Goal: Information Seeking & Learning: Learn about a topic

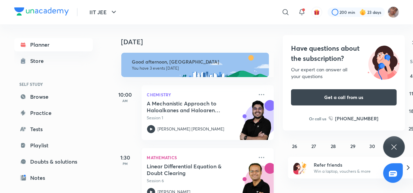
scroll to position [78, 0]
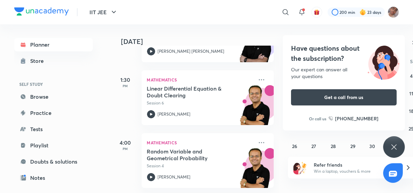
click at [383, 145] on div "Have questions about the subscription? Our expert can answer all your questions…" at bounding box center [394, 147] width 22 height 22
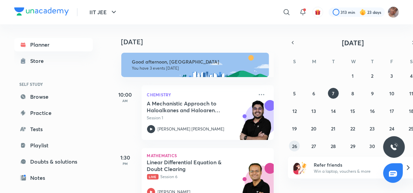
click at [293, 146] on abbr "26" at bounding box center [294, 146] width 5 height 6
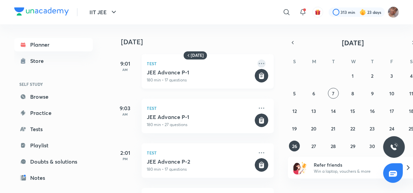
click at [257, 63] on icon at bounding box center [261, 64] width 8 height 8
click at [303, 80] on p "Go to course page" at bounding box center [309, 79] width 47 height 7
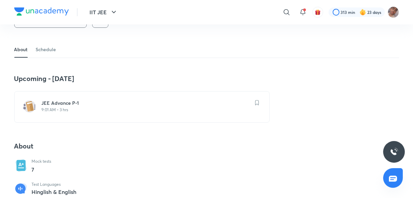
scroll to position [116, 0]
click at [142, 118] on div "JEE Advance P-1 9:01 AM • 3 hrs" at bounding box center [141, 105] width 255 height 31
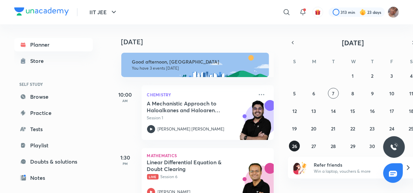
click at [293, 146] on abbr "26" at bounding box center [294, 146] width 5 height 6
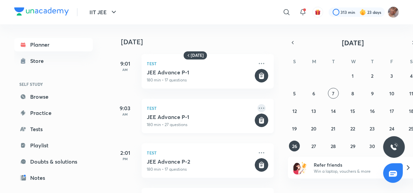
click at [258, 108] on icon at bounding box center [261, 108] width 8 height 8
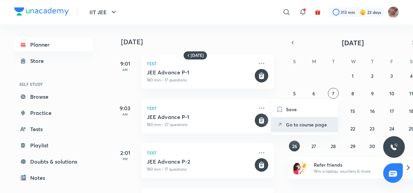
click at [293, 124] on p "Go to course page" at bounding box center [309, 124] width 47 height 7
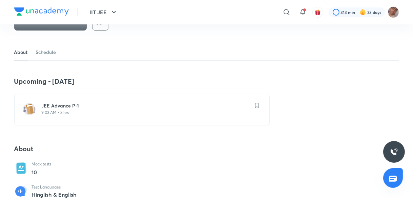
scroll to position [113, 0]
click at [145, 105] on h6 "JEE Advance P-1" at bounding box center [146, 105] width 208 height 7
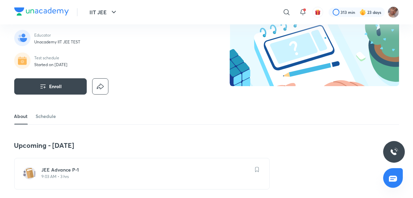
scroll to position [42, 0]
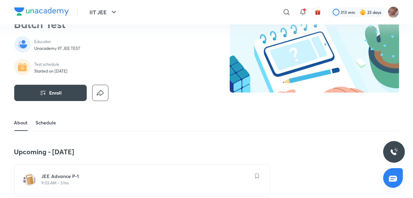
click at [46, 124] on link "Schedule" at bounding box center [46, 122] width 20 height 16
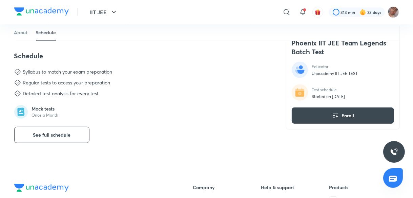
scroll to position [304, 0]
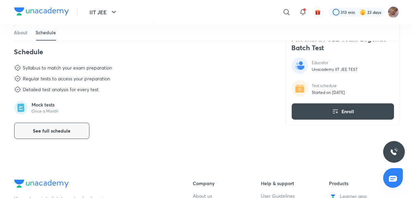
click at [69, 128] on span "See full schedule" at bounding box center [52, 130] width 38 height 7
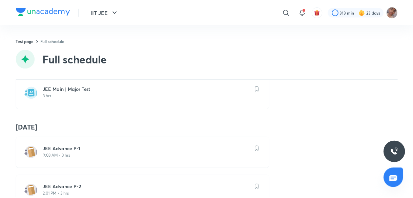
scroll to position [506, 0]
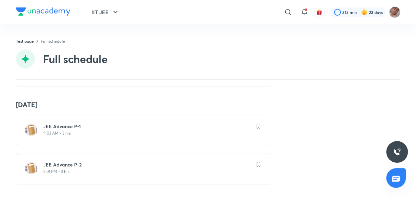
click at [132, 169] on p "2:01 PM • 3 hrs" at bounding box center [147, 171] width 208 height 5
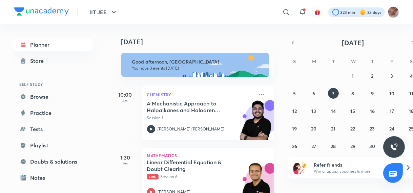
click at [364, 8] on div at bounding box center [356, 11] width 57 height 9
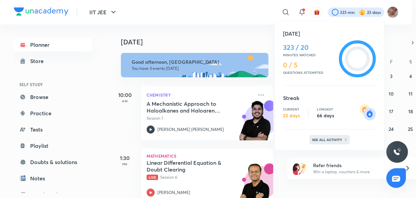
click at [326, 140] on p "See all activity" at bounding box center [327, 139] width 31 height 4
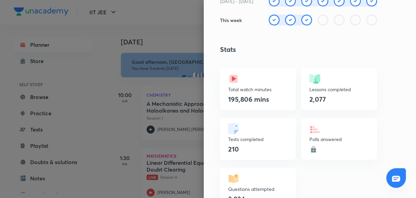
scroll to position [161, 0]
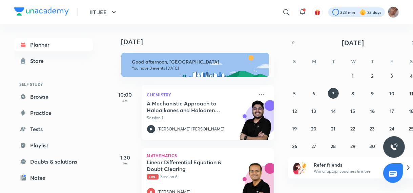
click at [359, 8] on div at bounding box center [356, 11] width 57 height 9
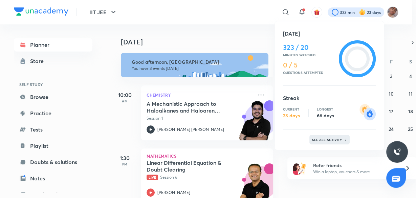
click at [329, 138] on p "See all activity" at bounding box center [327, 139] width 31 height 4
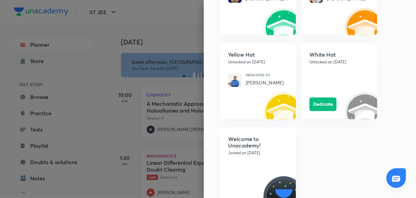
scroll to position [946, 0]
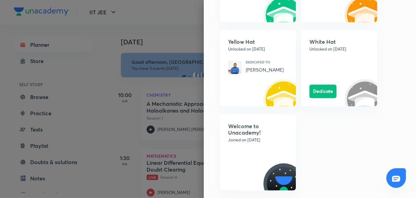
click at [254, 156] on div "Welcome to Unacademy! Joined on Feb 13, 2022" at bounding box center [258, 152] width 76 height 76
click at [267, 146] on div "Welcome to Unacademy! Joined on Feb 13, 2022" at bounding box center [258, 152] width 76 height 76
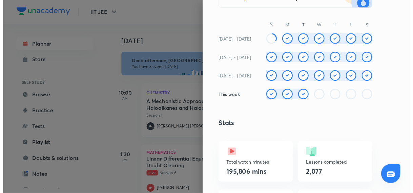
scroll to position [0, 0]
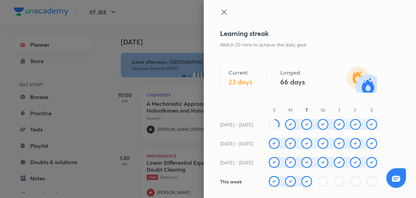
click at [223, 12] on icon at bounding box center [224, 12] width 8 height 8
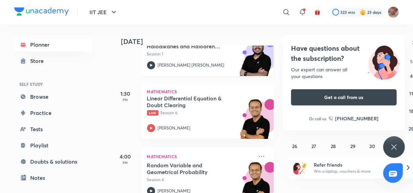
scroll to position [78, 0]
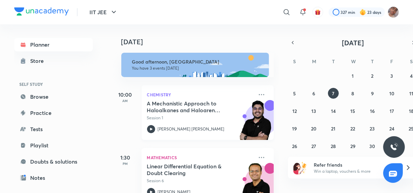
scroll to position [78, 0]
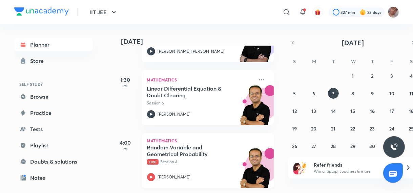
click at [216, 151] on h5 "Random Variable and Geometrical Probability" at bounding box center [189, 151] width 84 height 14
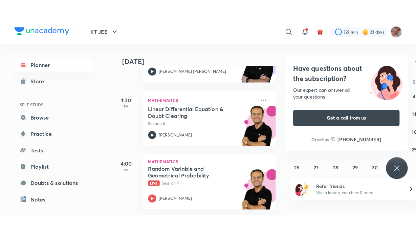
scroll to position [41, 0]
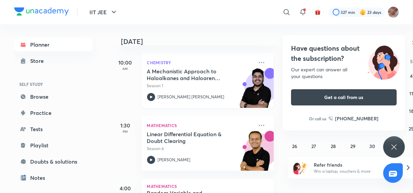
scroll to position [78, 0]
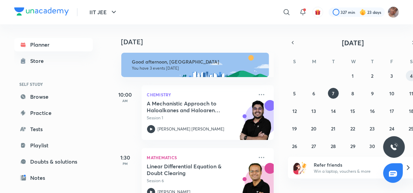
click at [408, 71] on button "4" at bounding box center [410, 75] width 11 height 11
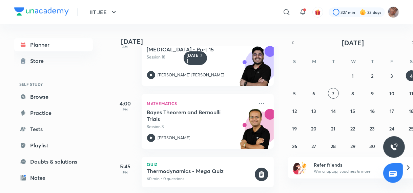
scroll to position [91, 0]
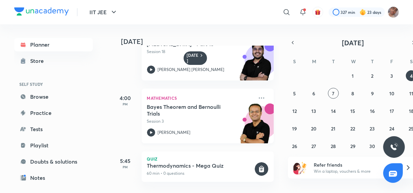
click at [202, 111] on h5 "Bayes Theorem and Bernoulli Trials" at bounding box center [189, 111] width 84 height 14
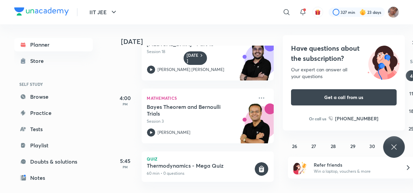
scroll to position [4, 0]
